Goal: Task Accomplishment & Management: Complete application form

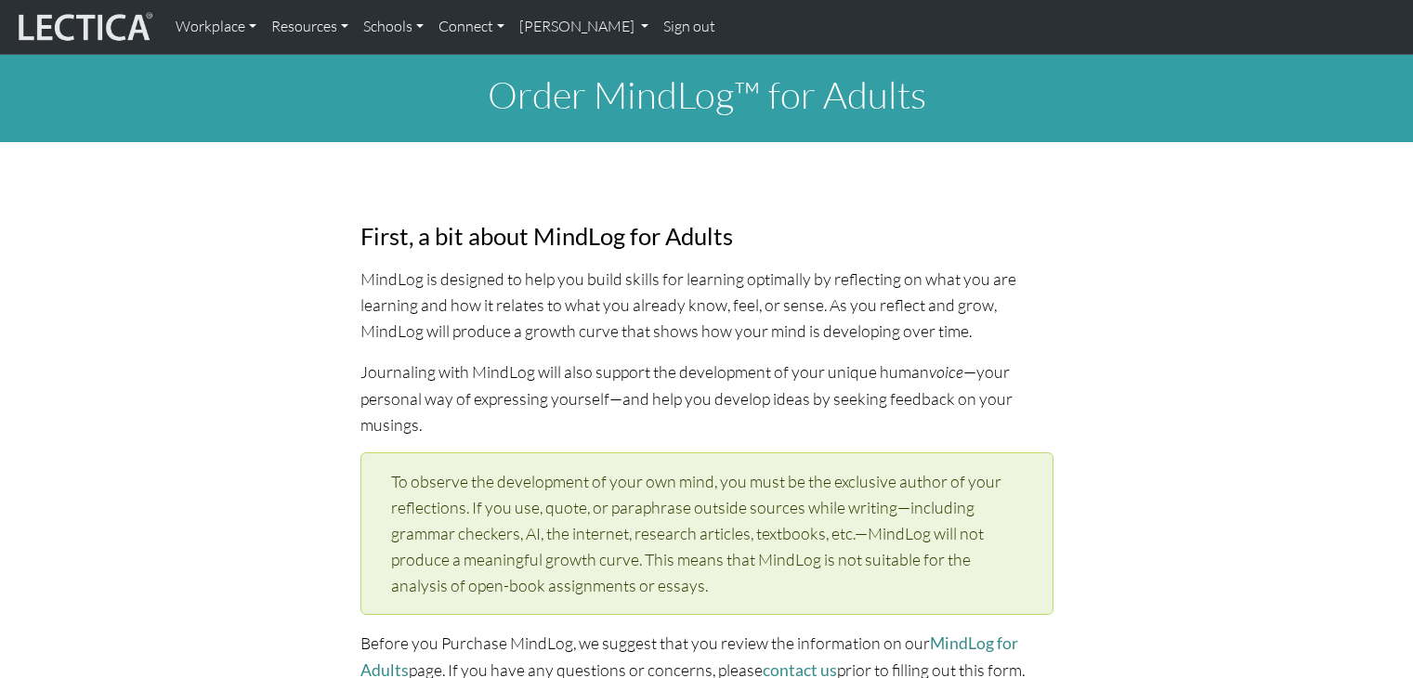
select select "1973"
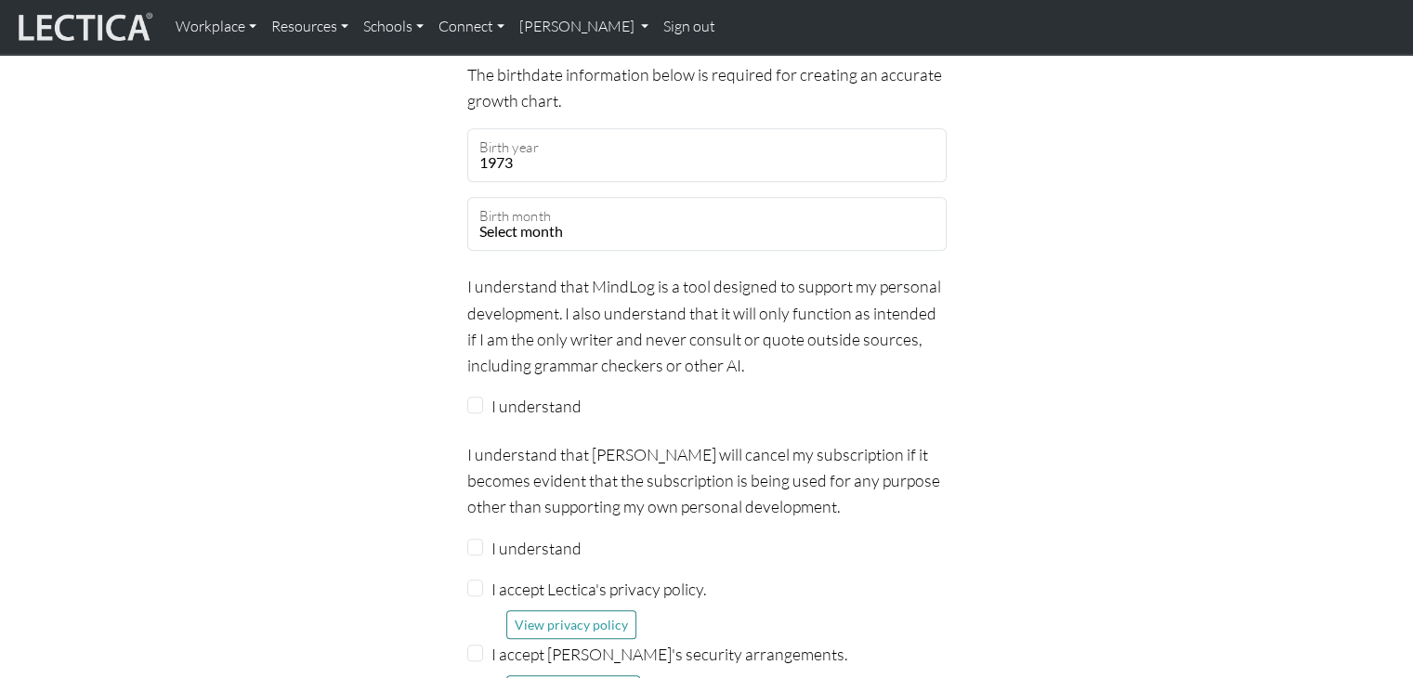
scroll to position [1596, 0]
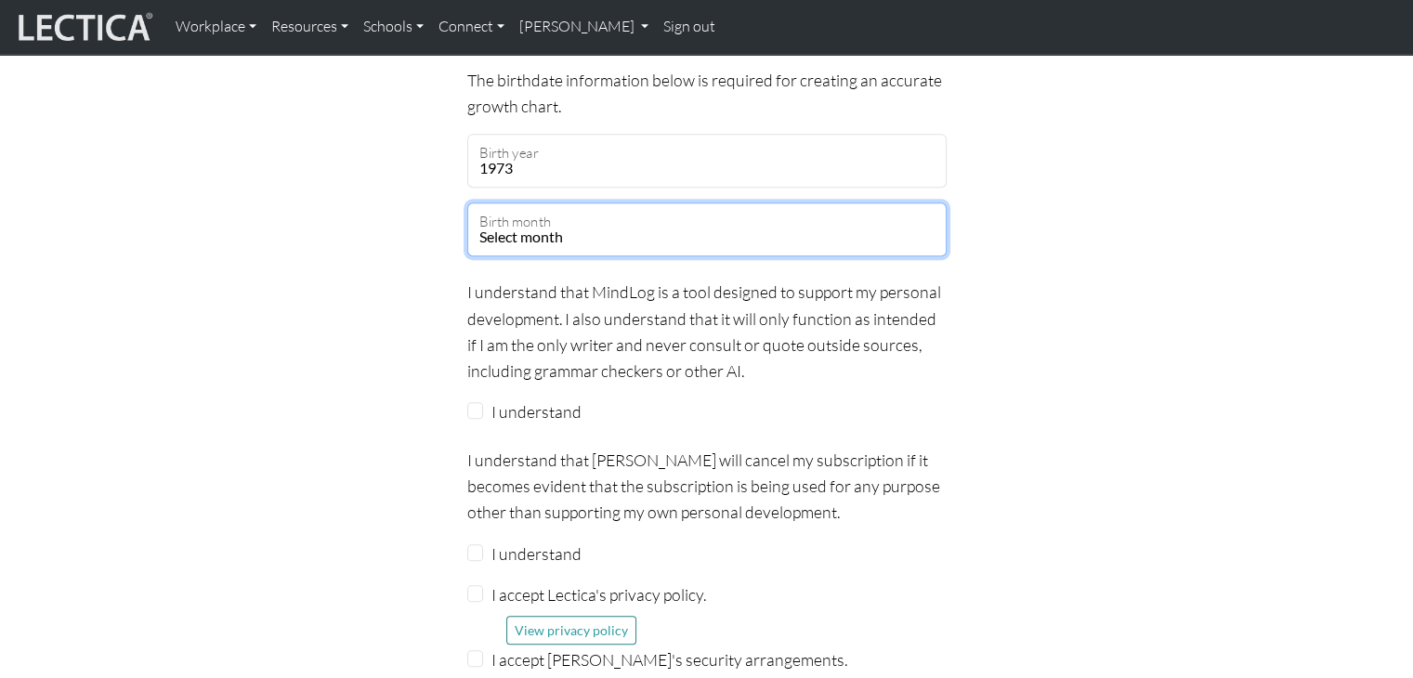
click at [553, 205] on select "Select month January February March April May June July August September Octobe…" at bounding box center [706, 229] width 479 height 54
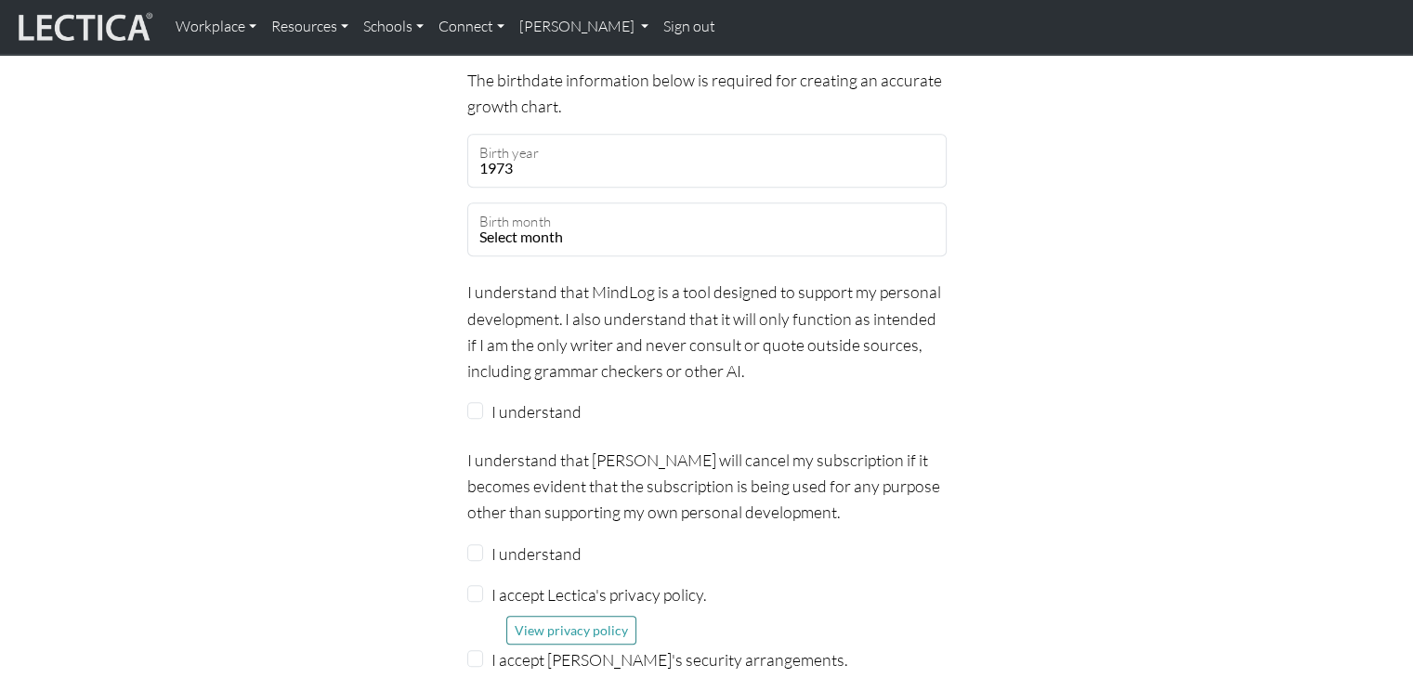
click at [372, 309] on div "Subscription form The birthdate information below is required for creating an a…" at bounding box center [707, 525] width 1226 height 1003
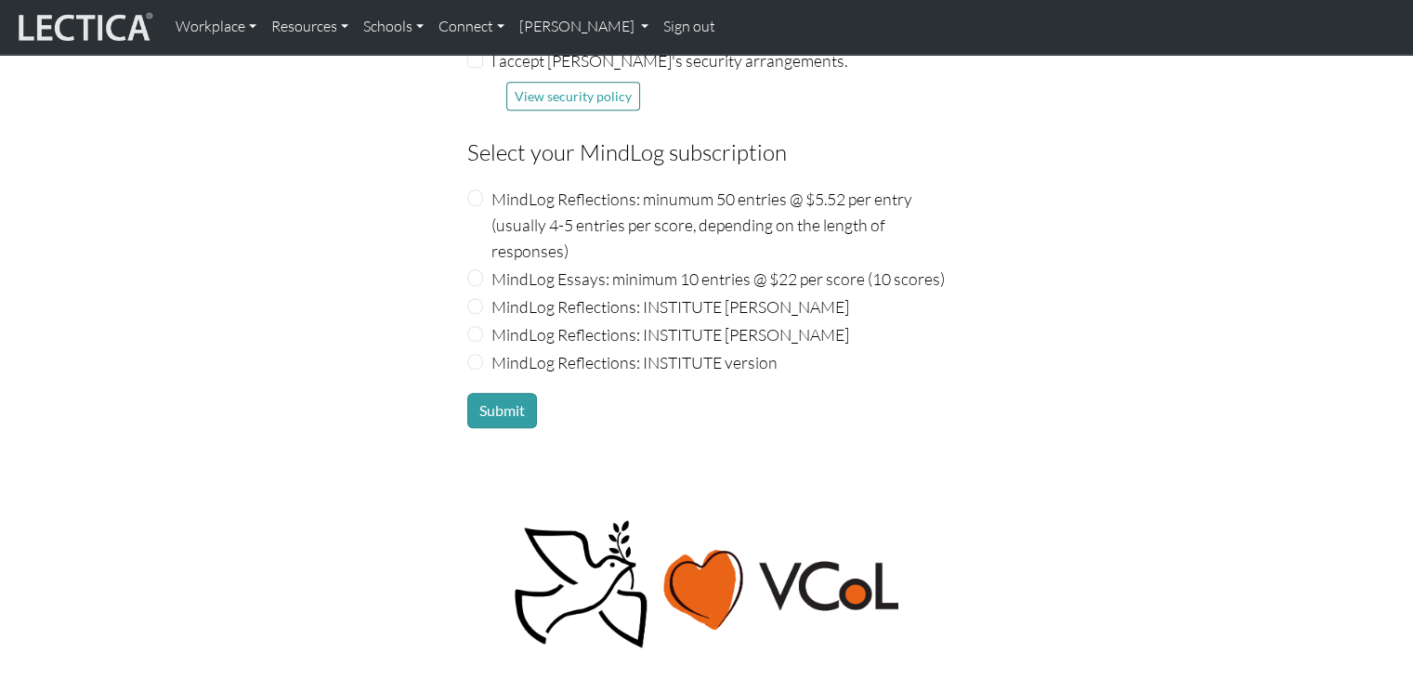
scroll to position [2216, 0]
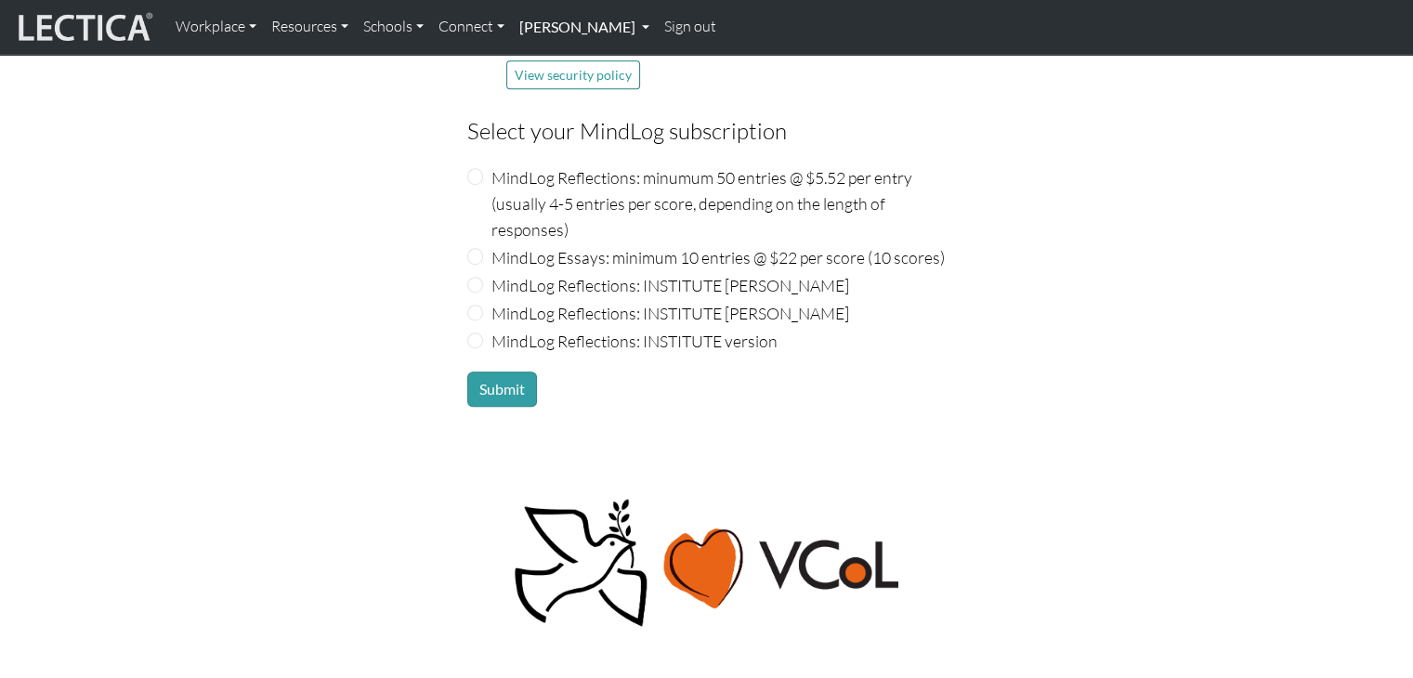
click at [657, 31] on link "[PERSON_NAME]" at bounding box center [584, 26] width 145 height 39
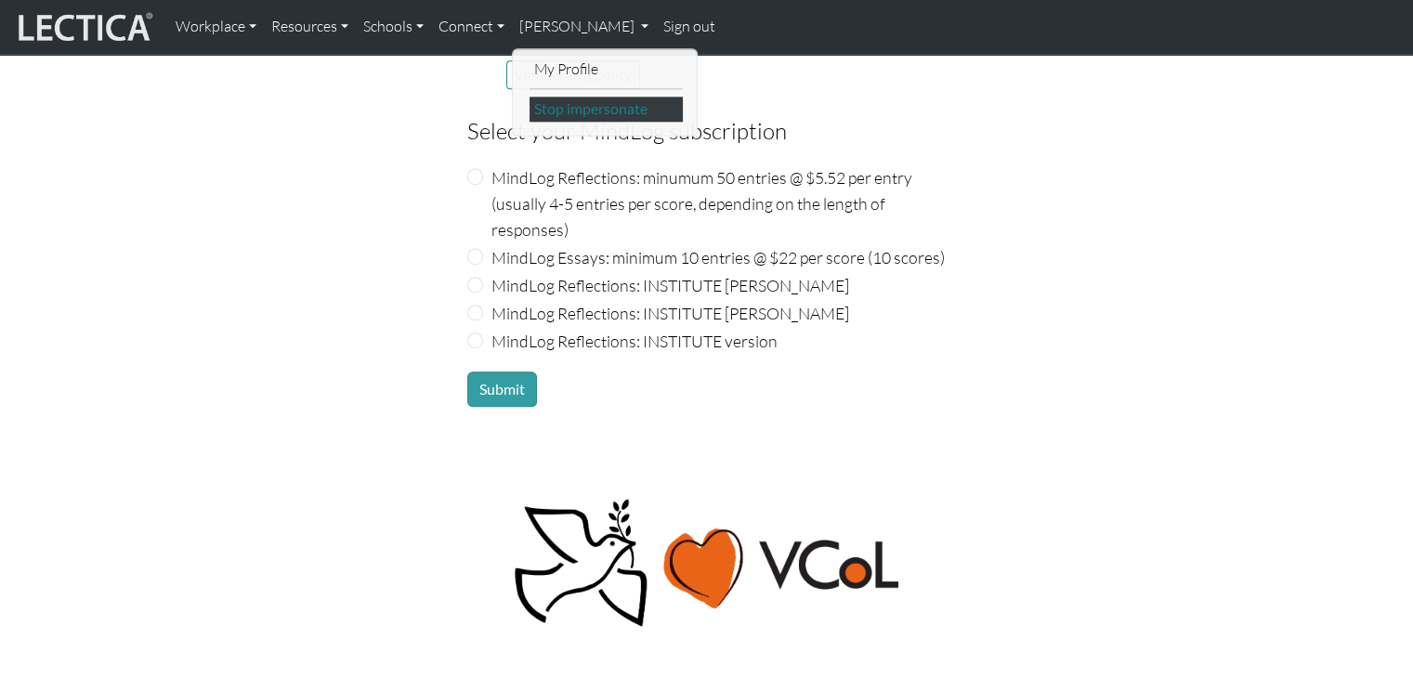
click at [603, 112] on link "Stop impersonate" at bounding box center [605, 109] width 153 height 25
